Goal: Information Seeking & Learning: Check status

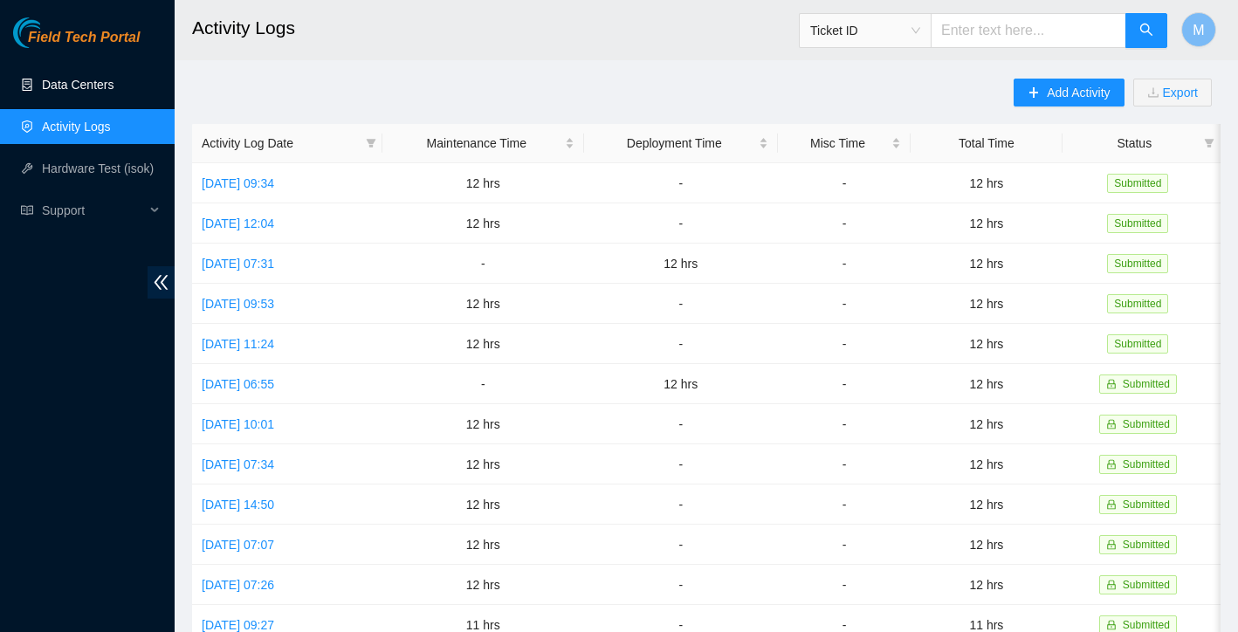
click at [79, 92] on link "Data Centers" at bounding box center [78, 85] width 72 height 14
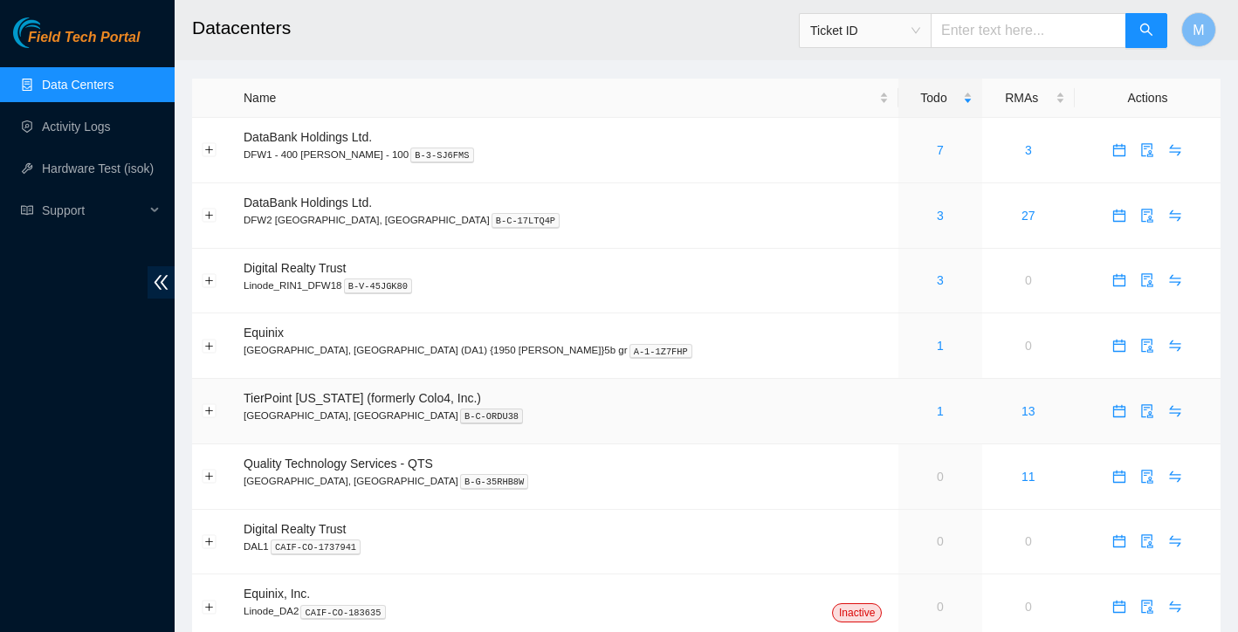
click at [908, 403] on div "1" at bounding box center [940, 410] width 64 height 19
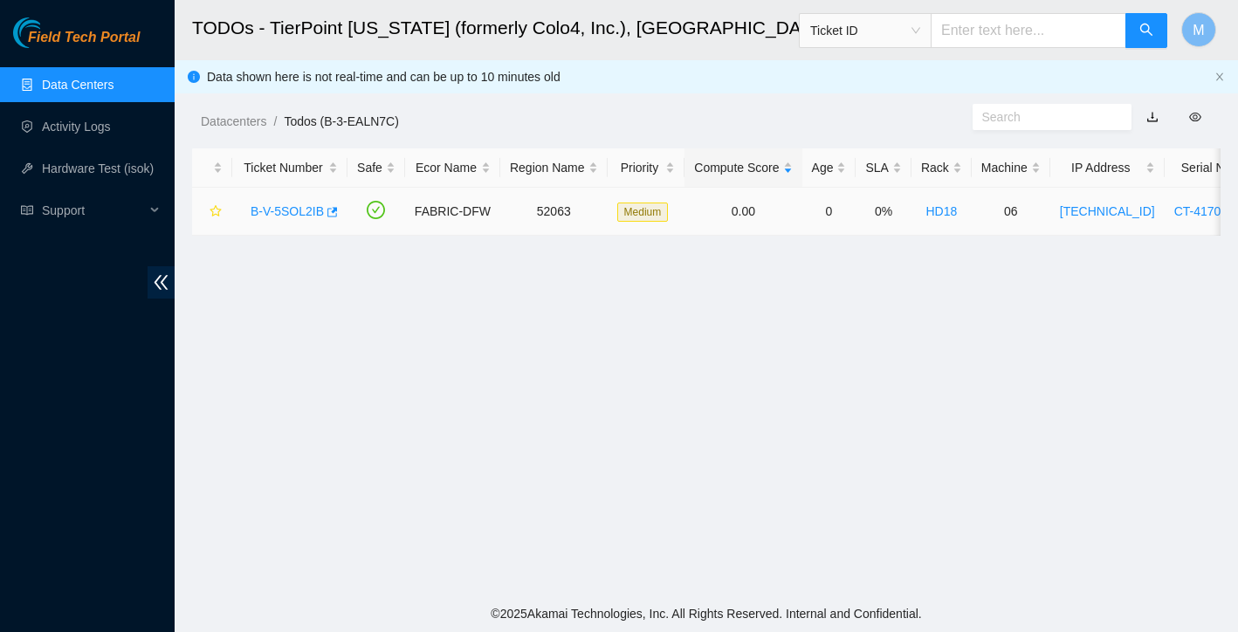
click at [289, 214] on link "B-V-5SOL2IB" at bounding box center [286, 211] width 73 height 14
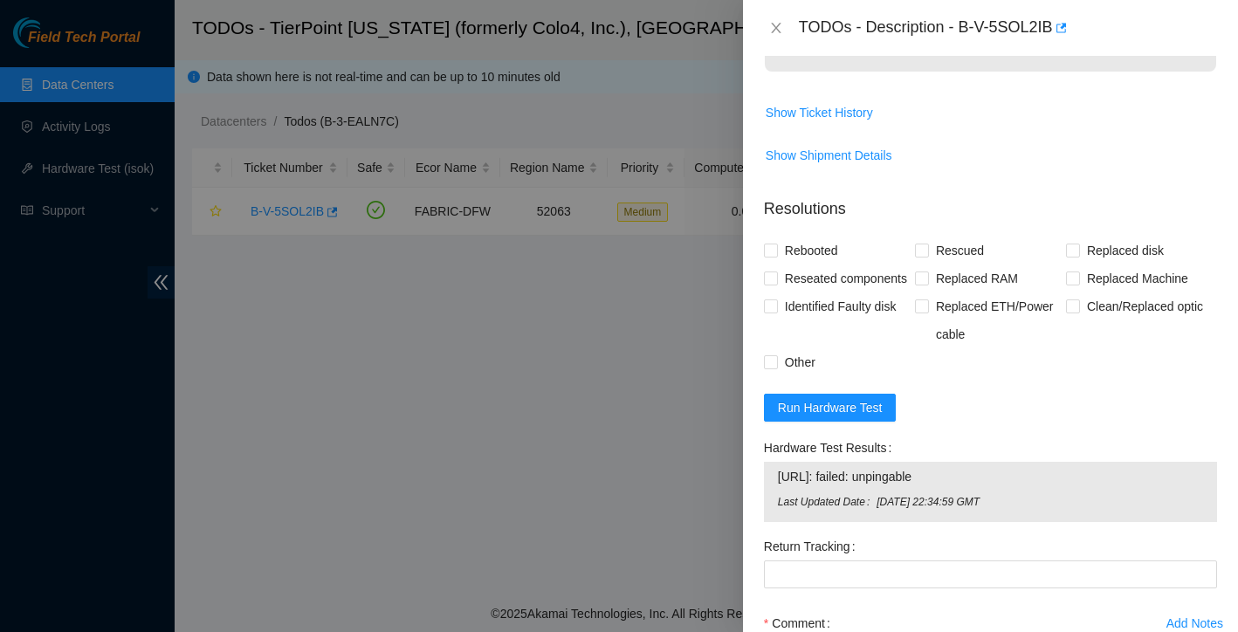
scroll to position [629, 0]
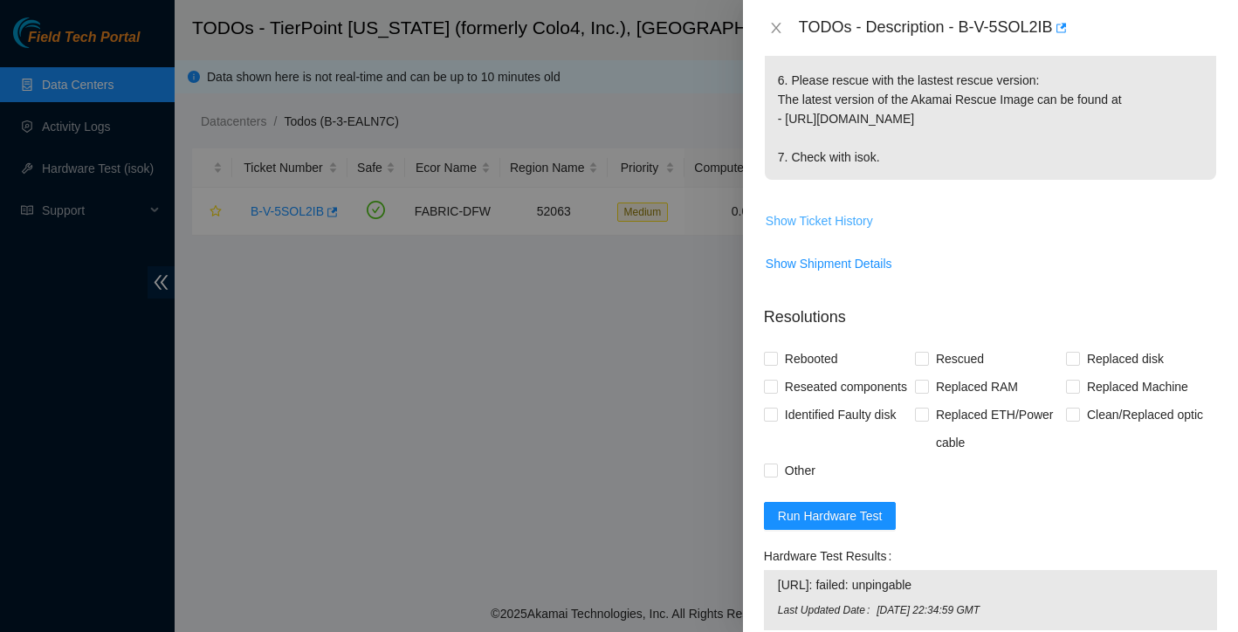
click at [841, 211] on span "Show Ticket History" at bounding box center [818, 220] width 107 height 19
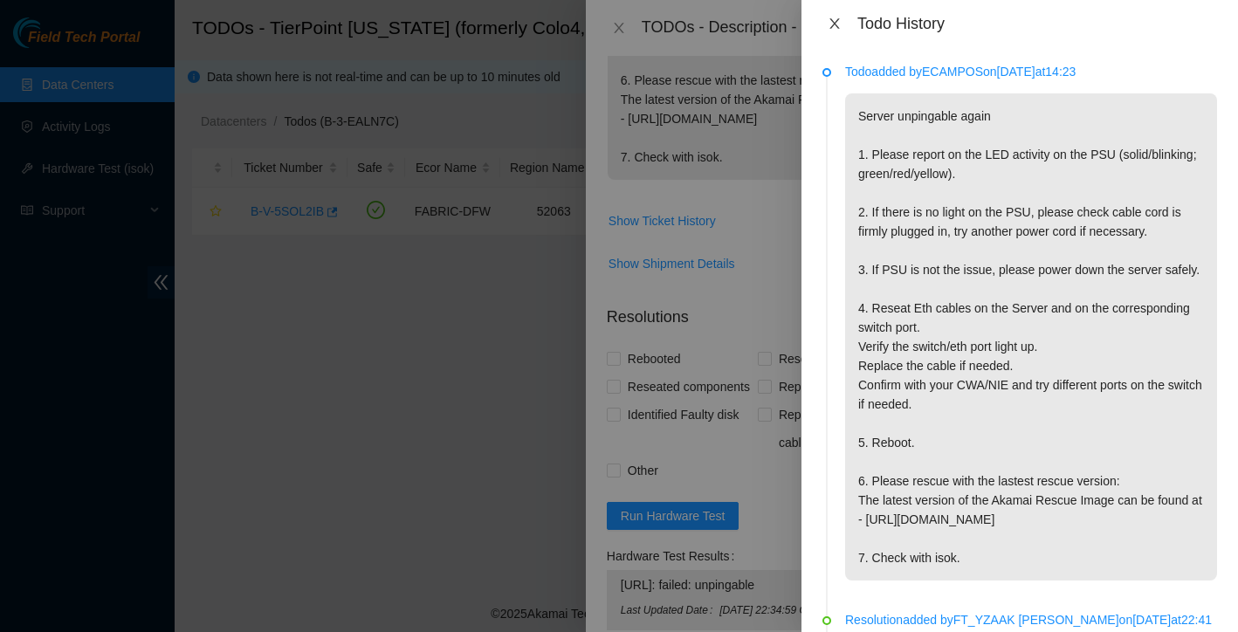
click at [835, 24] on icon "close" at bounding box center [834, 23] width 10 height 10
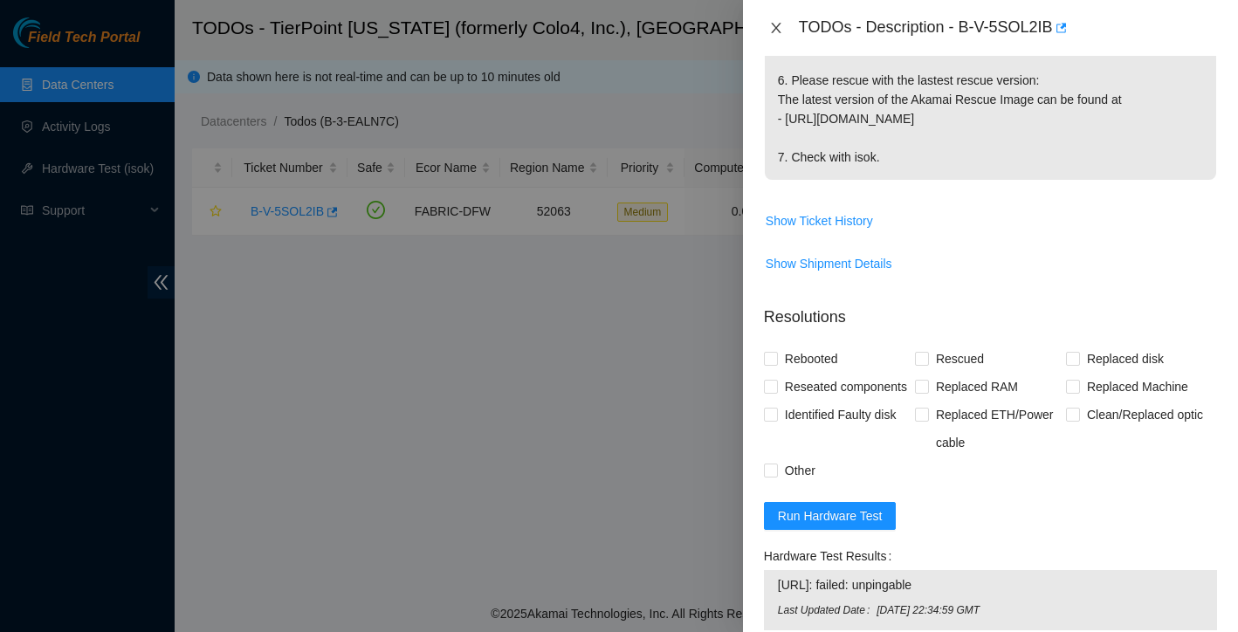
click at [778, 25] on icon "close" at bounding box center [776, 28] width 10 height 10
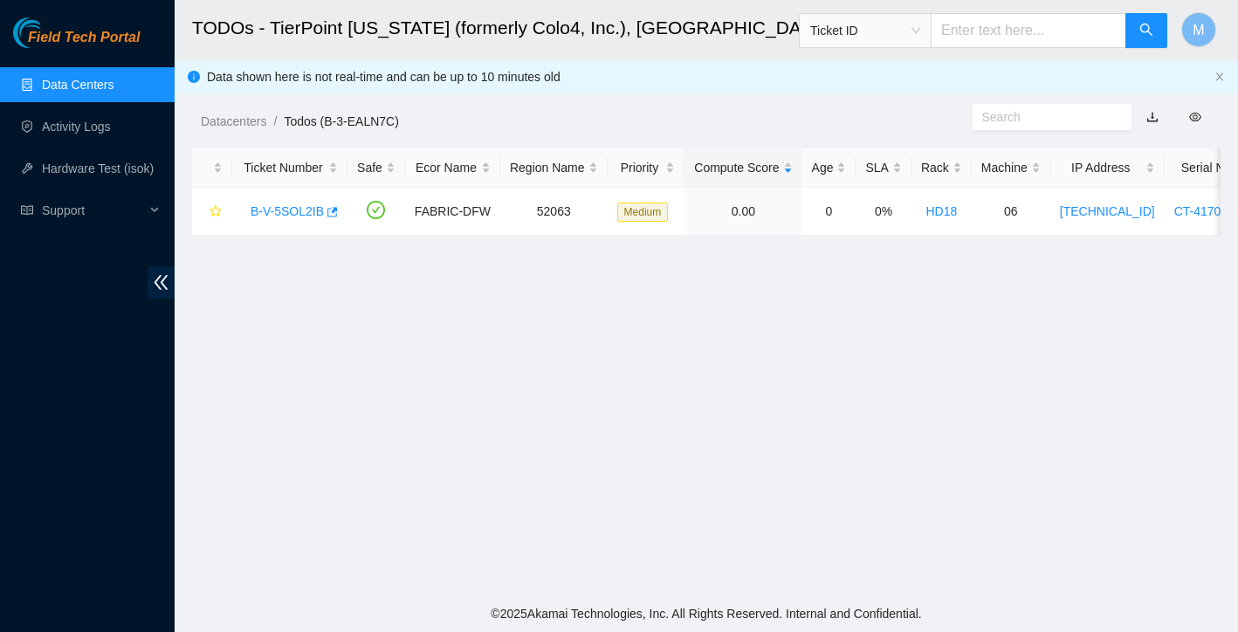
click at [77, 82] on link "Data Centers" at bounding box center [78, 85] width 72 height 14
